Goal: Task Accomplishment & Management: Manage account settings

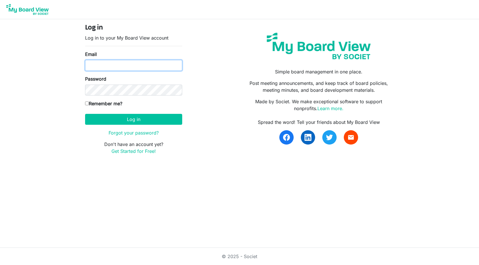
click at [145, 65] on input "Email" at bounding box center [133, 65] width 97 height 11
type input "nanceer@hotmail.com"
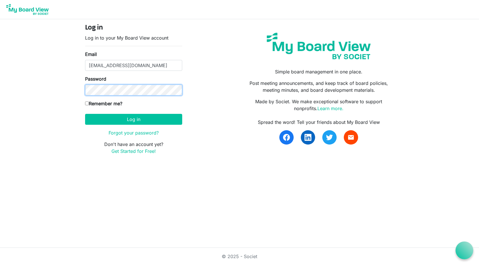
click at [85, 114] on button "Log in" at bounding box center [133, 119] width 97 height 11
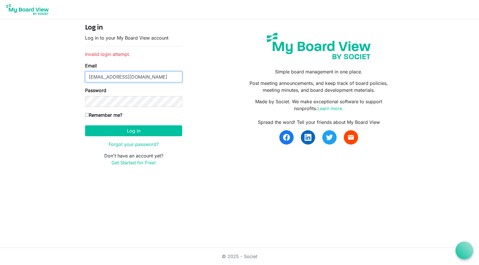
drag, startPoint x: 141, startPoint y: 77, endPoint x: 87, endPoint y: 77, distance: 54.7
click at [87, 77] on input "nanceer@hotmail.com" at bounding box center [133, 76] width 97 height 11
type input "nruzicka@ictintuition.com"
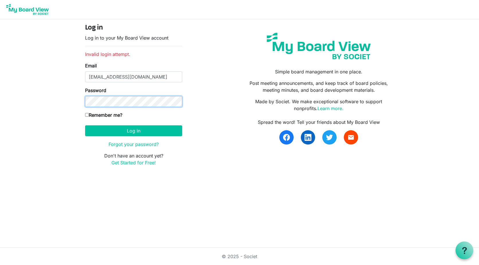
click at [85, 125] on button "Log in" at bounding box center [133, 130] width 97 height 11
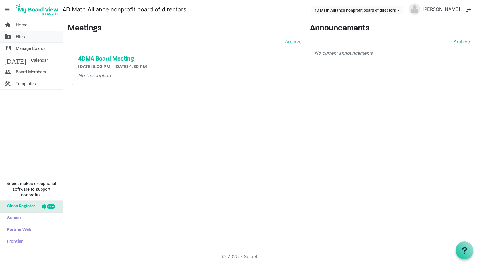
click at [23, 38] on span "Files" at bounding box center [20, 36] width 9 height 11
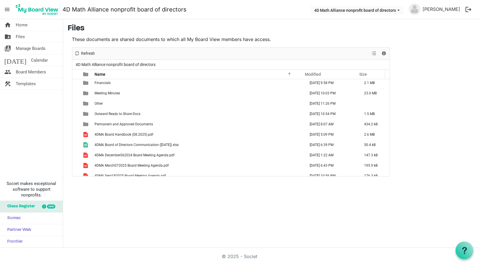
scroll to position [58, 0]
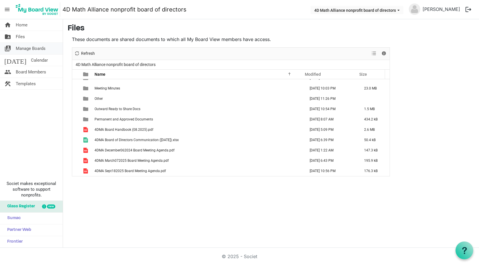
click at [34, 47] on span "Manage Boards" at bounding box center [31, 48] width 30 height 11
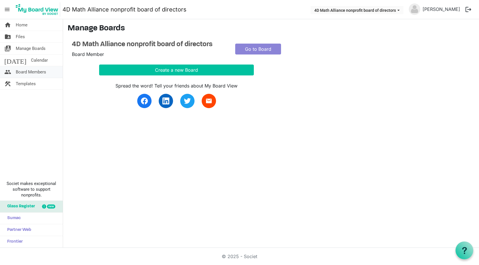
click at [33, 73] on span "Board Members" at bounding box center [31, 71] width 30 height 11
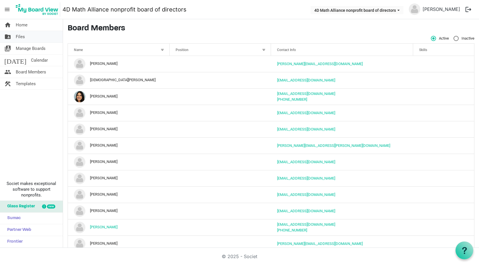
click at [21, 36] on span "Files" at bounding box center [20, 36] width 9 height 11
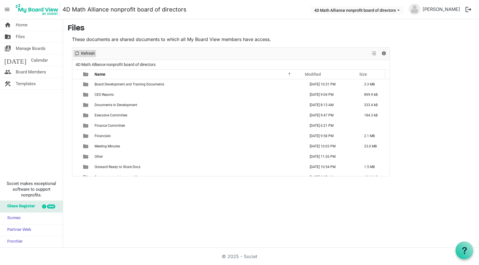
click at [78, 51] on span "Refresh" at bounding box center [77, 53] width 7 height 7
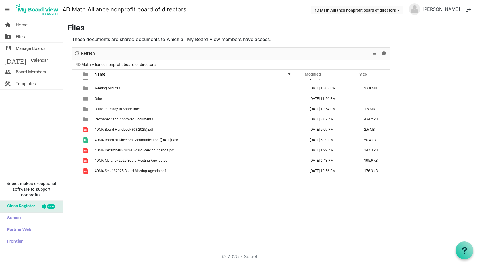
click at [8, 10] on span "menu" at bounding box center [7, 9] width 11 height 11
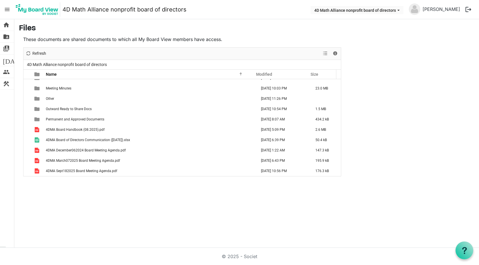
click at [8, 10] on span "menu" at bounding box center [7, 9] width 11 height 11
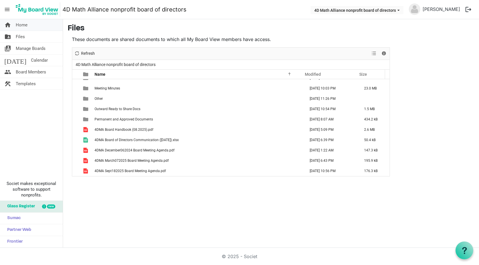
click at [19, 25] on span "Home" at bounding box center [22, 24] width 12 height 11
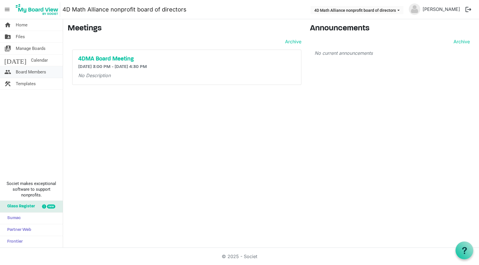
click at [24, 73] on span "Board Members" at bounding box center [31, 71] width 30 height 11
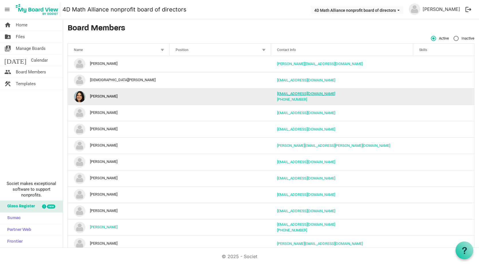
click at [279, 94] on link "thedgarciaagency@gmail.com" at bounding box center [306, 93] width 58 height 4
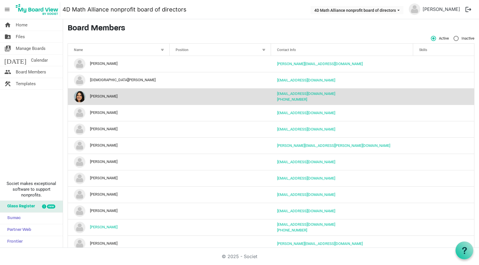
click at [296, 97] on td "thedgarciaagency@gmail.com 619-459-9559" at bounding box center [342, 96] width 142 height 16
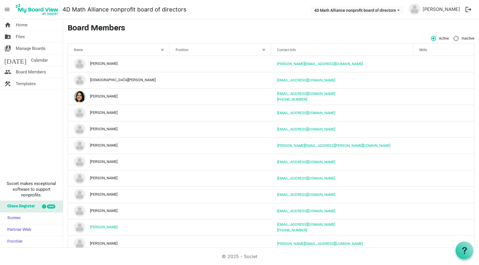
click at [7, 9] on span "menu" at bounding box center [7, 9] width 11 height 11
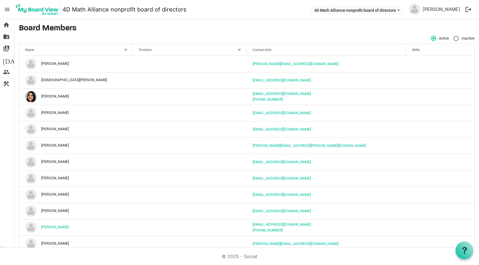
click at [7, 9] on span "menu" at bounding box center [7, 9] width 11 height 11
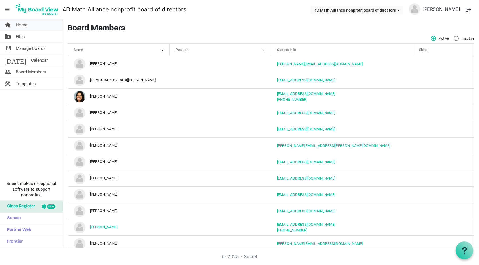
click at [8, 24] on span "home" at bounding box center [7, 24] width 7 height 11
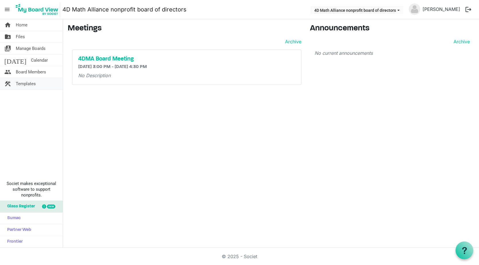
click at [25, 85] on span "Templates" at bounding box center [26, 83] width 20 height 11
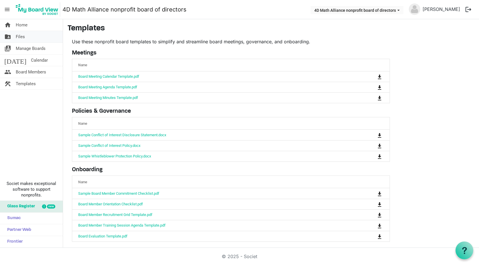
click at [23, 34] on span "Files" at bounding box center [20, 36] width 9 height 11
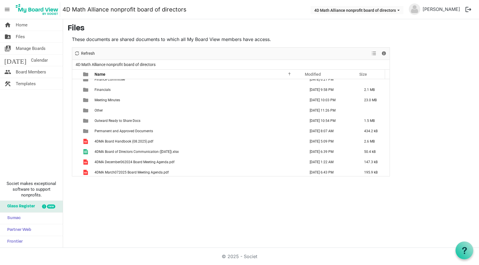
scroll to position [58, 0]
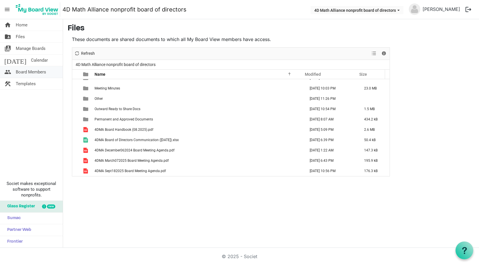
click at [7, 73] on span "people" at bounding box center [7, 71] width 7 height 11
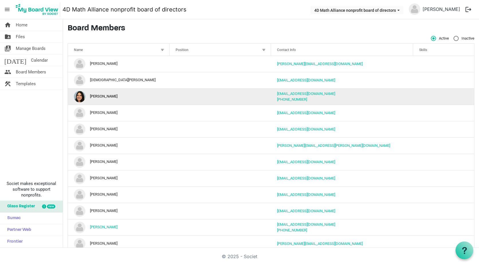
click at [114, 97] on td "Dulce Garcia" at bounding box center [119, 96] width 102 height 16
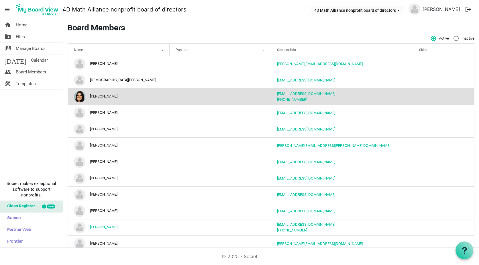
click at [124, 97] on td "Dulce Garcia" at bounding box center [119, 96] width 102 height 16
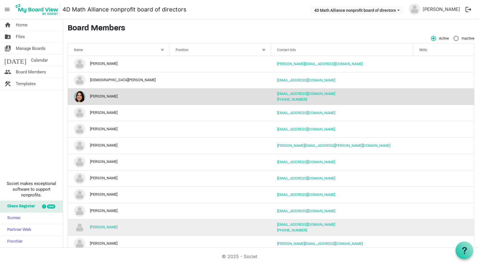
click at [257, 226] on td "column header Position" at bounding box center [221, 227] width 102 height 16
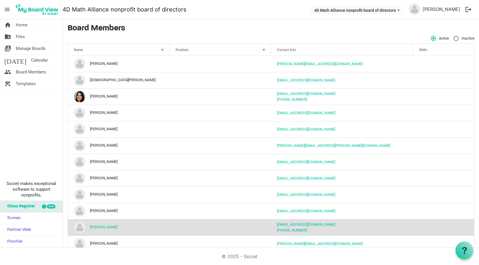
click at [257, 227] on td "column header Position" at bounding box center [221, 227] width 102 height 16
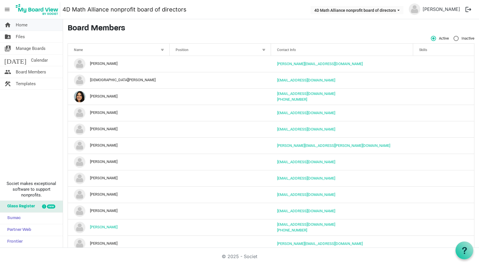
click at [19, 24] on span "Home" at bounding box center [22, 24] width 12 height 11
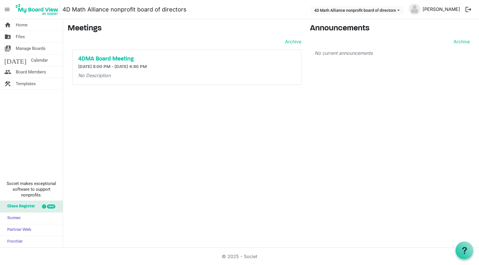
click at [445, 8] on link "[PERSON_NAME]" at bounding box center [441, 8] width 42 height 11
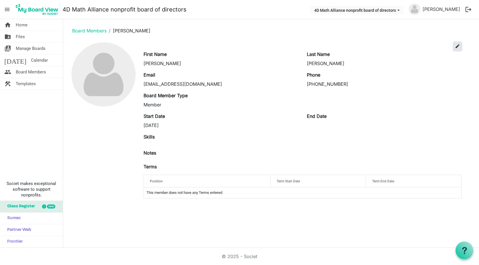
click at [458, 46] on span "edit" at bounding box center [457, 46] width 5 height 5
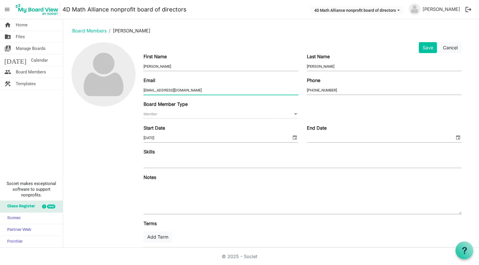
drag, startPoint x: 189, startPoint y: 90, endPoint x: 139, endPoint y: 92, distance: 50.5
click at [139, 92] on div "Save Cancel First Name Nancee Last Name Ruzicka Email nruzicka@ictintuition.com…" at bounding box center [271, 158] width 407 height 233
type input "nanceer@hotmail.com"
click at [428, 50] on button "Save" at bounding box center [428, 47] width 18 height 11
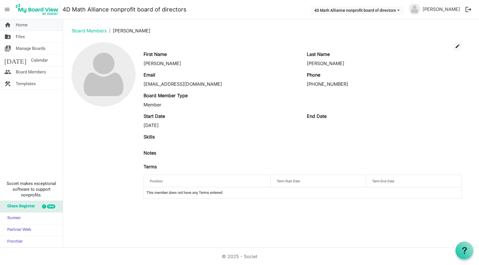
click at [18, 22] on span "Home" at bounding box center [22, 24] width 12 height 11
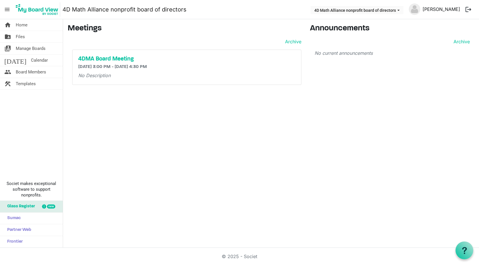
click at [450, 9] on link "[PERSON_NAME]" at bounding box center [441, 8] width 42 height 11
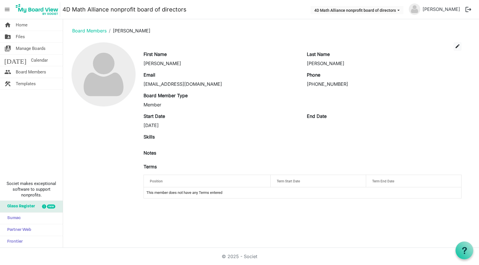
click at [468, 10] on button "logout" at bounding box center [469, 9] width 12 height 12
